Goal: Task Accomplishment & Management: Manage account settings

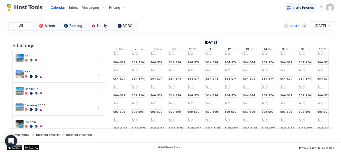
scroll to position [0, 371]
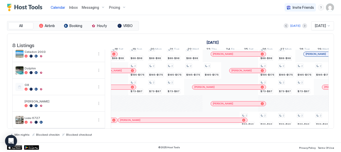
scroll to position [0, 573]
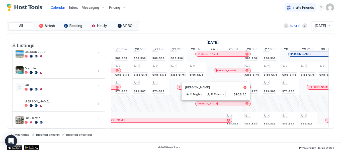
click at [214, 104] on div at bounding box center [214, 104] width 4 height 4
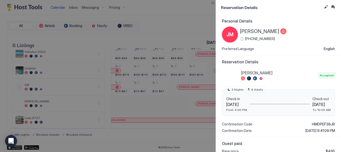
click at [280, 31] on div at bounding box center [283, 31] width 6 height 6
click at [280, 30] on div at bounding box center [283, 31] width 6 height 6
click at [245, 30] on span "Jessica Meahl" at bounding box center [259, 31] width 39 height 6
click at [213, 2] on button "Close" at bounding box center [212, 3] width 6 height 6
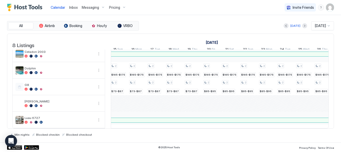
scroll to position [0, 0]
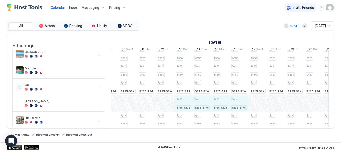
drag, startPoint x: 219, startPoint y: 108, endPoint x: 237, endPoint y: 108, distance: 18.3
click at [237, 108] on div "2 $200 2 $200 2 $300 2 $350 2 $450 2 $225-$245 2 $350 2 $200 2 $200 2 $300 2 $3…" at bounding box center [137, 62] width 964 height 132
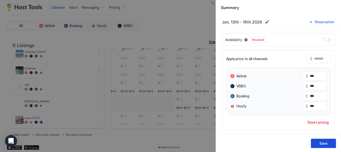
click at [323, 145] on div "Save" at bounding box center [323, 143] width 8 height 5
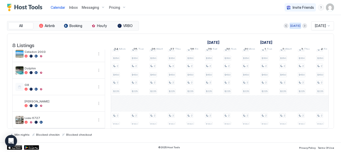
click at [292, 26] on div "[DATE]" at bounding box center [295, 26] width 10 height 5
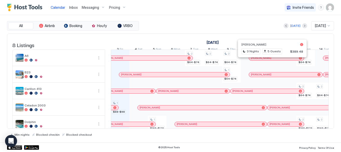
click at [270, 60] on div at bounding box center [270, 58] width 4 height 4
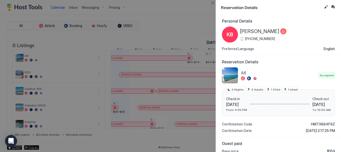
click at [256, 31] on span "Koby Burns" at bounding box center [259, 31] width 39 height 6
drag, startPoint x: 261, startPoint y: 38, endPoint x: 284, endPoint y: 65, distance: 35.4
click at [262, 38] on span "+1 (864) 324-4651" at bounding box center [260, 39] width 30 height 5
click at [211, 3] on button "Close" at bounding box center [212, 3] width 6 height 6
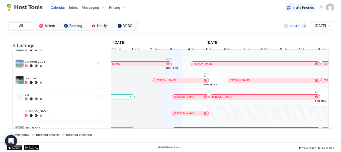
scroll to position [0, 224]
click at [164, 82] on div at bounding box center [164, 80] width 4 height 4
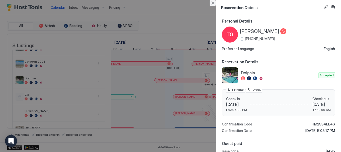
click at [211, 4] on button "Close" at bounding box center [212, 3] width 6 height 6
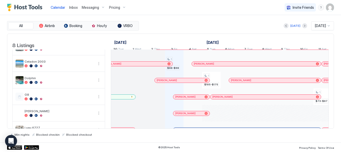
click at [85, 8] on span "Messaging" at bounding box center [90, 7] width 17 height 5
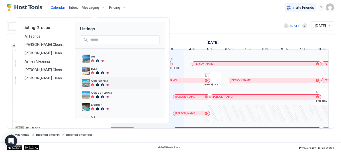
scroll to position [44, 0]
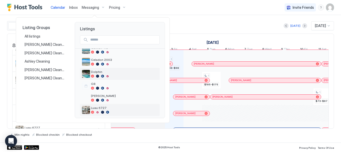
click at [98, 72] on span "Dolphin" at bounding box center [124, 72] width 67 height 4
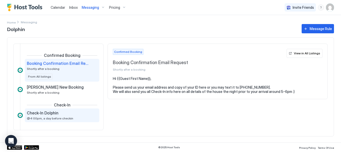
click at [51, 116] on div "Check-In Dolphin @4:00pm, a day before checkin" at bounding box center [58, 116] width 63 height 10
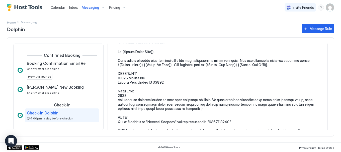
scroll to position [31, 0]
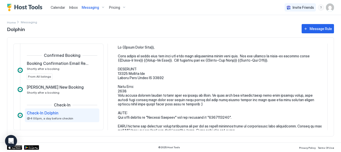
click at [126, 87] on pre at bounding box center [220, 124] width 204 height 158
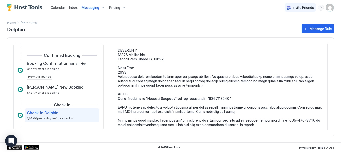
scroll to position [0, 0]
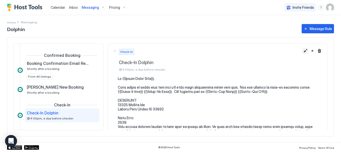
click at [302, 51] on button "Edit message rule" at bounding box center [305, 51] width 6 height 6
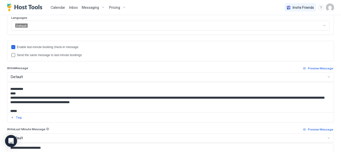
scroll to position [31, 0]
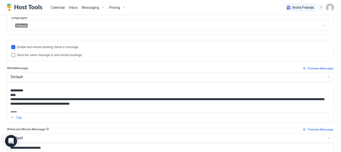
click at [19, 95] on textarea "Input Field" at bounding box center [168, 98] width 322 height 30
drag, startPoint x: 11, startPoint y: 95, endPoint x: 33, endPoint y: 96, distance: 22.1
click at [35, 95] on textarea "Input Field" at bounding box center [168, 98] width 322 height 30
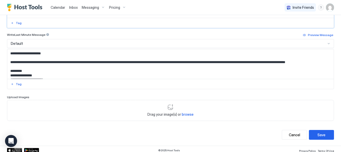
scroll to position [241, 0]
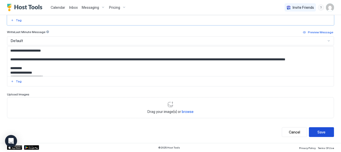
type textarea "**********"
click at [317, 133] on div "Save" at bounding box center [321, 132] width 8 height 5
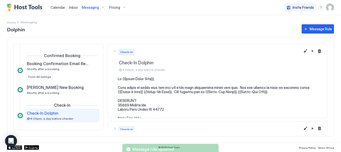
scroll to position [29, 0]
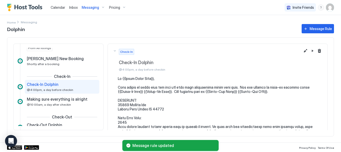
click at [94, 8] on span "Messaging" at bounding box center [90, 7] width 17 height 5
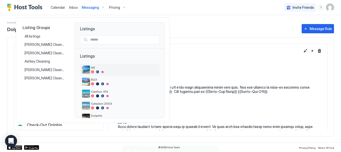
click at [88, 70] on img "listing image" at bounding box center [86, 70] width 8 height 8
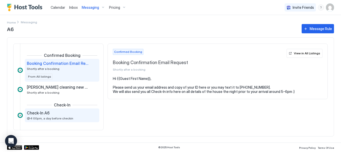
click at [48, 115] on span "Check-In A6" at bounding box center [38, 113] width 23 height 5
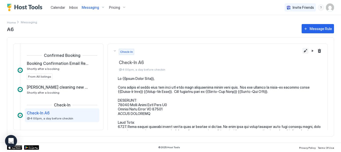
click at [302, 51] on button "Edit message rule" at bounding box center [305, 51] width 6 height 6
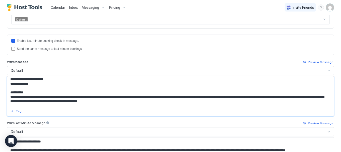
scroll to position [25, 0]
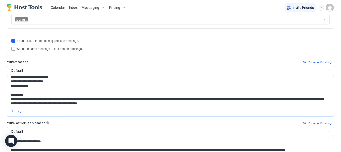
drag, startPoint x: 26, startPoint y: 81, endPoint x: 9, endPoint y: 97, distance: 23.6
click at [9, 97] on textarea "Input Field" at bounding box center [168, 91] width 322 height 30
paste textarea "*****"
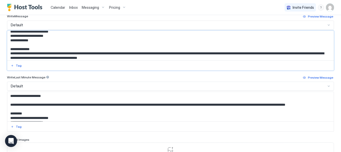
scroll to position [241, 0]
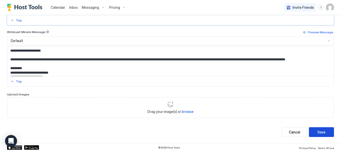
type textarea "**********"
click at [317, 132] on div "Save" at bounding box center [321, 132] width 8 height 5
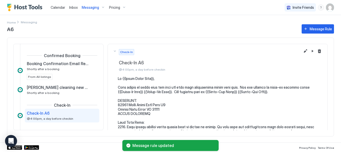
scroll to position [29, 0]
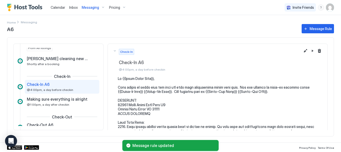
click at [87, 7] on span "Messaging" at bounding box center [90, 7] width 17 height 5
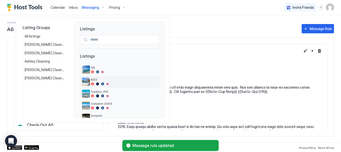
click at [93, 80] on span "B23" at bounding box center [124, 80] width 67 height 4
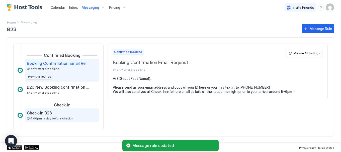
click at [39, 114] on span "Check-In B23" at bounding box center [39, 113] width 25 height 5
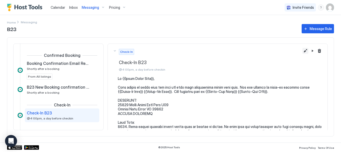
click at [302, 51] on button "Edit message rule" at bounding box center [305, 51] width 6 height 6
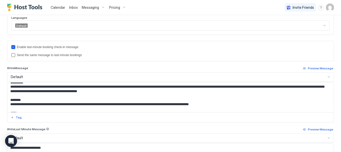
scroll to position [38, 0]
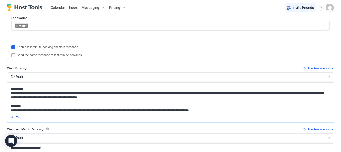
drag, startPoint x: 27, startPoint y: 93, endPoint x: 11, endPoint y: 94, distance: 15.8
click at [11, 94] on textarea "Input Field" at bounding box center [168, 98] width 322 height 30
paste textarea "*****"
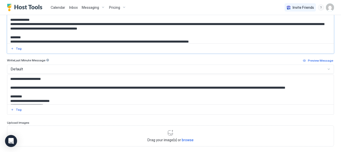
scroll to position [229, 0]
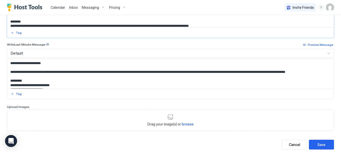
type textarea "**********"
click at [317, 143] on div "Save" at bounding box center [321, 144] width 8 height 5
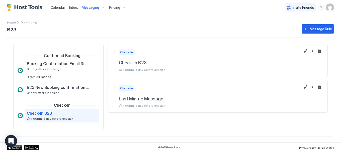
scroll to position [29, 0]
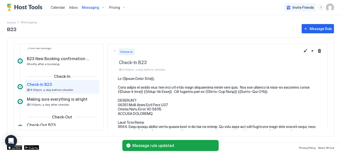
click at [92, 9] on span "Messaging" at bounding box center [90, 7] width 17 height 5
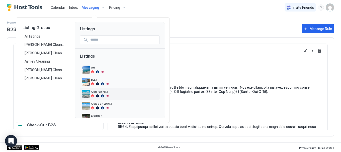
click at [90, 94] on div "Carillon 413" at bounding box center [120, 94] width 76 height 8
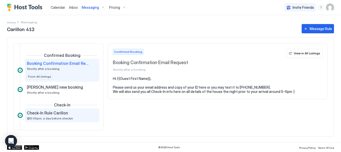
click at [53, 112] on span "Check-In Rule Carillon" at bounding box center [47, 113] width 41 height 5
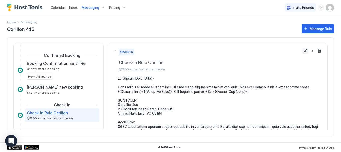
click at [302, 52] on button "Edit message rule" at bounding box center [305, 51] width 6 height 6
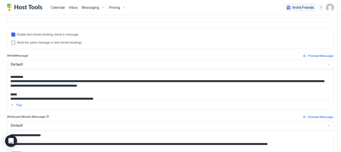
scroll to position [38, 0]
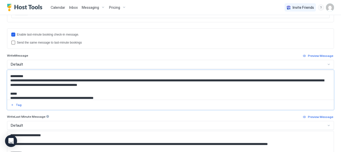
drag, startPoint x: 26, startPoint y: 81, endPoint x: 11, endPoint y: 80, distance: 15.0
click at [11, 80] on textarea "Input Field" at bounding box center [168, 85] width 322 height 30
paste textarea "*****"
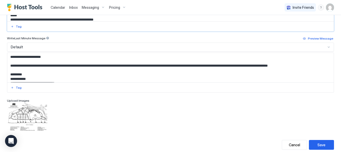
scroll to position [236, 0]
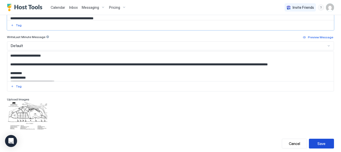
type textarea "**********"
click at [318, 143] on div "Save" at bounding box center [321, 143] width 8 height 5
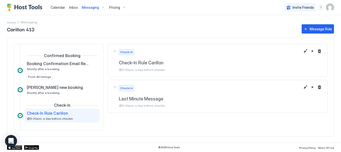
scroll to position [29, 0]
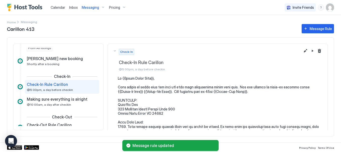
click at [89, 10] on span "Messaging" at bounding box center [90, 7] width 17 height 5
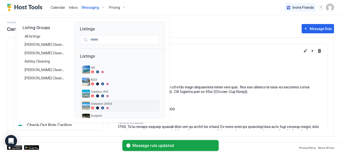
click at [97, 105] on span "Celadon 2003" at bounding box center [124, 104] width 67 height 4
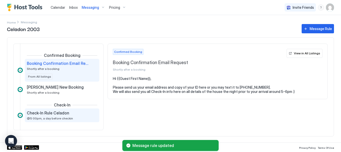
click at [41, 115] on span "Check-In Rule Celadon" at bounding box center [48, 113] width 42 height 5
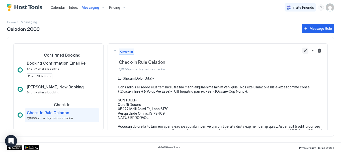
click at [302, 52] on button "Edit message rule" at bounding box center [305, 51] width 6 height 6
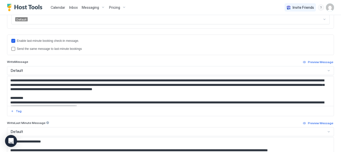
scroll to position [50, 0]
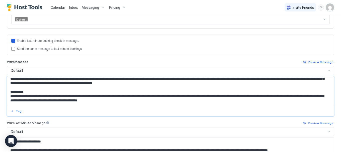
drag, startPoint x: 17, startPoint y: 97, endPoint x: 10, endPoint y: 96, distance: 6.6
click at [10, 96] on textarea "Input Field" at bounding box center [168, 91] width 322 height 30
paste textarea "*****"
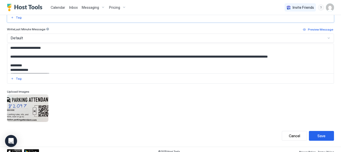
scroll to position [248, 0]
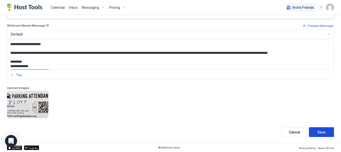
type textarea "**********"
drag, startPoint x: 315, startPoint y: 128, endPoint x: 318, endPoint y: 132, distance: 4.6
click at [315, 129] on button "Save" at bounding box center [321, 132] width 25 height 10
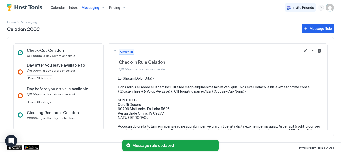
scroll to position [94, 0]
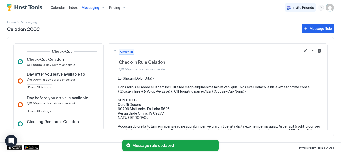
click at [92, 8] on span "Messaging" at bounding box center [90, 7] width 17 height 5
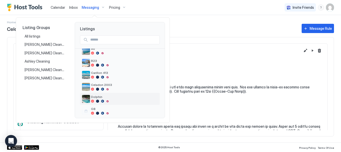
scroll to position [31, 0]
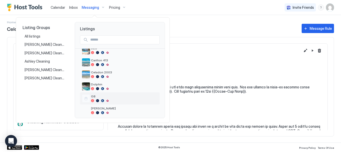
click at [94, 98] on span "G8" at bounding box center [124, 96] width 67 height 4
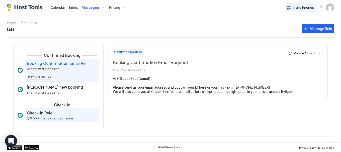
click at [45, 112] on span "Check-In Rule" at bounding box center [40, 113] width 26 height 5
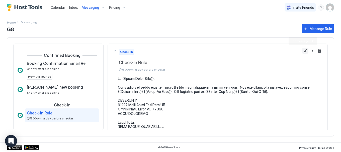
click at [302, 51] on button "Edit message rule" at bounding box center [305, 51] width 6 height 6
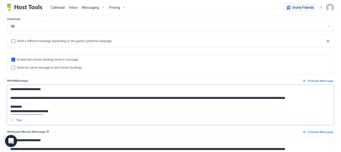
drag, startPoint x: 26, startPoint y: 89, endPoint x: 19, endPoint y: 107, distance: 19.6
click at [19, 107] on textarea "Input Field" at bounding box center [168, 100] width 322 height 30
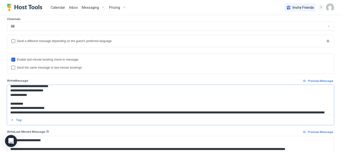
scroll to position [38, 0]
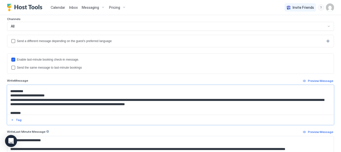
click at [15, 96] on textarea "Input Field" at bounding box center [168, 100] width 322 height 30
drag, startPoint x: 26, startPoint y: 95, endPoint x: 11, endPoint y: 96, distance: 14.8
click at [11, 96] on textarea "Input Field" at bounding box center [168, 100] width 322 height 30
paste textarea "******"
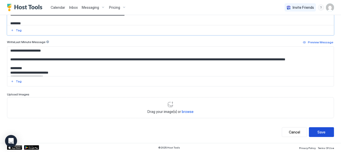
type textarea "**********"
click at [319, 129] on button "Save" at bounding box center [321, 132] width 25 height 10
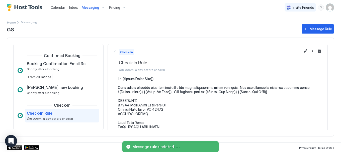
scroll to position [29, 0]
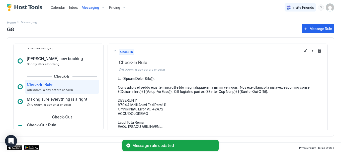
click at [85, 8] on span "Messaging" at bounding box center [90, 7] width 17 height 5
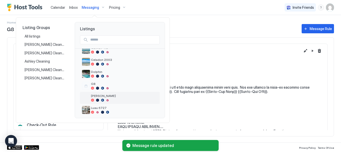
scroll to position [47, 0]
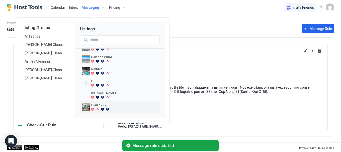
click at [104, 107] on div "Luau 6727" at bounding box center [124, 107] width 67 height 8
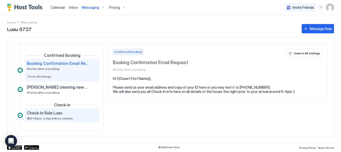
click at [40, 113] on span "Check-In Rule Luau" at bounding box center [45, 113] width 36 height 5
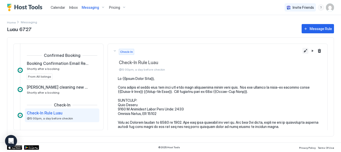
click at [302, 50] on button "Edit message rule" at bounding box center [305, 51] width 6 height 6
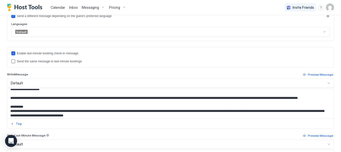
scroll to position [50, 0]
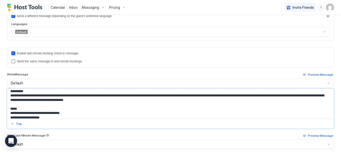
drag, startPoint x: 26, startPoint y: 100, endPoint x: 11, endPoint y: 100, distance: 15.0
click at [11, 100] on textarea "Input Field" at bounding box center [168, 104] width 322 height 30
paste textarea "*****"
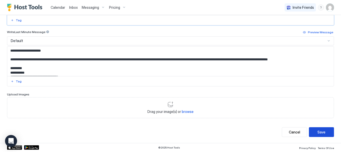
type textarea "**********"
click at [317, 132] on div "Save" at bounding box center [321, 132] width 8 height 5
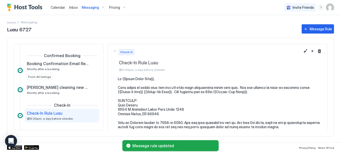
scroll to position [29, 0]
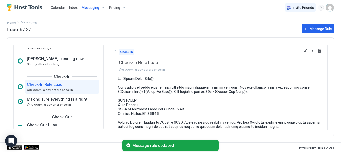
click at [57, 8] on span "Calendar" at bounding box center [58, 7] width 15 height 4
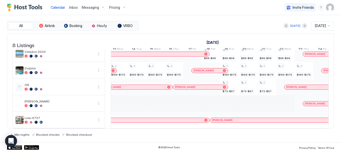
scroll to position [0, 503]
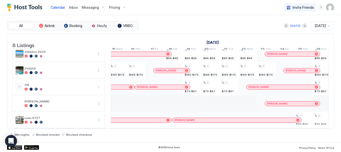
click at [272, 102] on div at bounding box center [272, 104] width 4 height 4
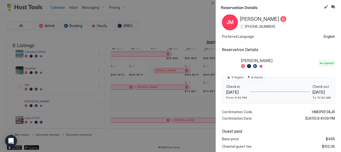
scroll to position [13, 0]
click at [201, 107] on div at bounding box center [170, 76] width 341 height 152
click at [190, 137] on div at bounding box center [170, 76] width 341 height 152
click at [213, 3] on button "Close" at bounding box center [212, 3] width 6 height 6
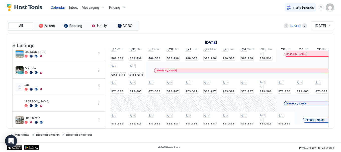
scroll to position [0, 371]
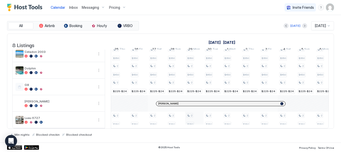
click at [166, 102] on div at bounding box center [166, 104] width 4 height 4
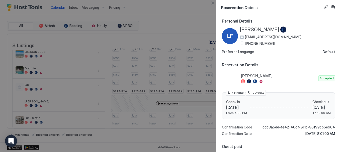
drag, startPoint x: 238, startPoint y: 29, endPoint x: 279, endPoint y: 45, distance: 44.6
click at [279, 45] on div "LF Lauren Fazal sunshine5448385@gmail.com +1 (678) 266-0613" at bounding box center [261, 36] width 79 height 19
copy div "Lauren Fazal sunshine5448385@gmail.com +1 (678) 266-0613"
drag, startPoint x: 225, startPoint y: 102, endPoint x: 319, endPoint y: 112, distance: 94.8
click at [319, 112] on div "Check in Sat 27 Jun, 2026 From 4:00 PM Check out Sat 04 Jul, 2026 To 10:00 AM 7…" at bounding box center [278, 105] width 113 height 27
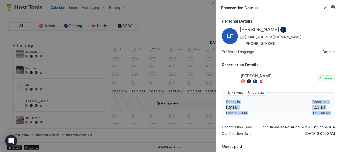
copy div "Check in Sat 27 Jun, 2026 From 4:00 PM Check out Sat 04 Jul, 2026 To 10:00 AM"
click at [211, 2] on button "Close" at bounding box center [212, 3] width 6 height 6
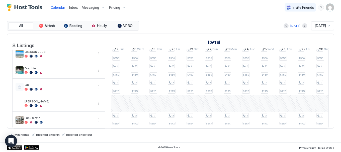
scroll to position [0, 184]
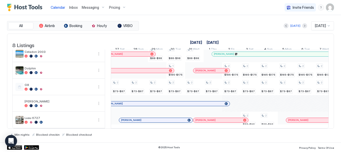
click at [135, 102] on div at bounding box center [135, 104] width 4 height 4
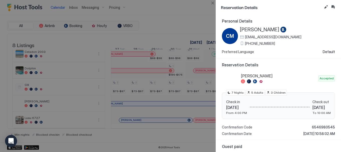
drag, startPoint x: 240, startPoint y: 29, endPoint x: 281, endPoint y: 44, distance: 43.3
click at [281, 44] on div "Carrie Miller cmille.199075@guest.booking.com +1 (757) 620-4385" at bounding box center [270, 36] width 61 height 19
copy div "Carrie Miller cmille.199075@guest.booking.com +1 (757) 620-4385"
drag, startPoint x: 225, startPoint y: 102, endPoint x: 316, endPoint y: 113, distance: 91.9
click at [316, 113] on div "Check in Fri 26 Dec, 2025 From 4:00 PM Check out Fri 02 Jan, 2026 To 10:00 AM 7…" at bounding box center [278, 105] width 113 height 27
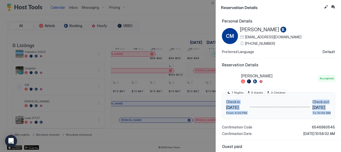
copy div "Check in Fri 26 Dec, 2025 From 4:00 PM Check out Fri 02 Jan, 2026 To 10:00 AM"
drag, startPoint x: 212, startPoint y: 2, endPoint x: 172, endPoint y: 53, distance: 65.4
click at [212, 2] on button "Close" at bounding box center [212, 3] width 6 height 6
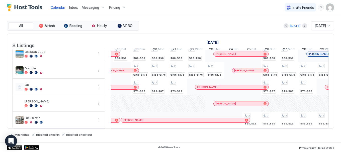
click at [236, 102] on div at bounding box center [236, 104] width 4 height 4
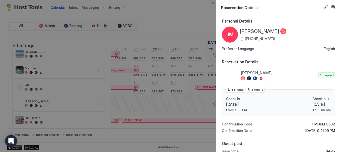
drag, startPoint x: 271, startPoint y: 34, endPoint x: 290, endPoint y: 41, distance: 20.4
click at [290, 41] on div "JM Jessica Meahl +1 (352) 807-2299" at bounding box center [278, 35] width 113 height 16
copy div "Jessica Meahl +1 (352) 807-2299"
drag, startPoint x: 224, startPoint y: 100, endPoint x: 321, endPoint y: 111, distance: 98.0
click at [321, 111] on div "Check in Thu 23 Oct, 2025 From 4:00 PM Check out Sun 26 Oct, 2025 To 10:00 AM 3…" at bounding box center [278, 102] width 113 height 27
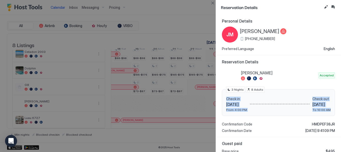
copy div "Check in Thu 23 Oct, 2025 From 4:00 PM Check out Sun 26 Oct, 2025 To 10:00 AM"
